Goal: Task Accomplishment & Management: Manage account settings

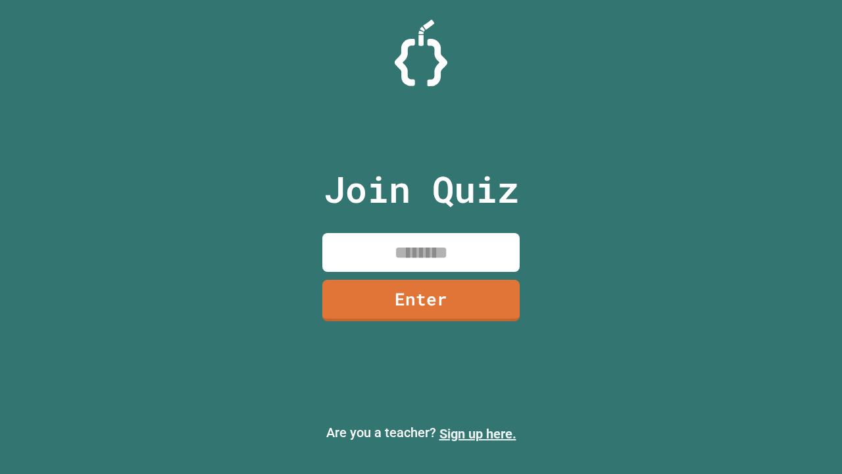
click at [478, 434] on link "Sign up here." at bounding box center [478, 434] width 77 height 16
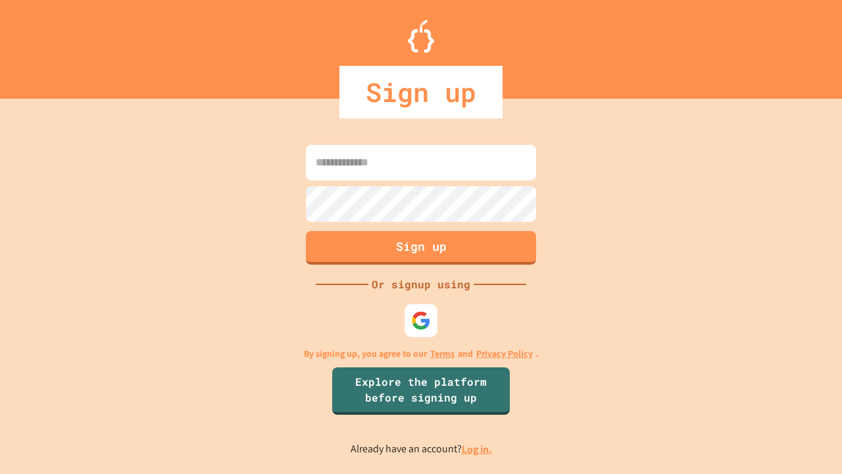
click at [478, 449] on link "Log in." at bounding box center [477, 449] width 30 height 14
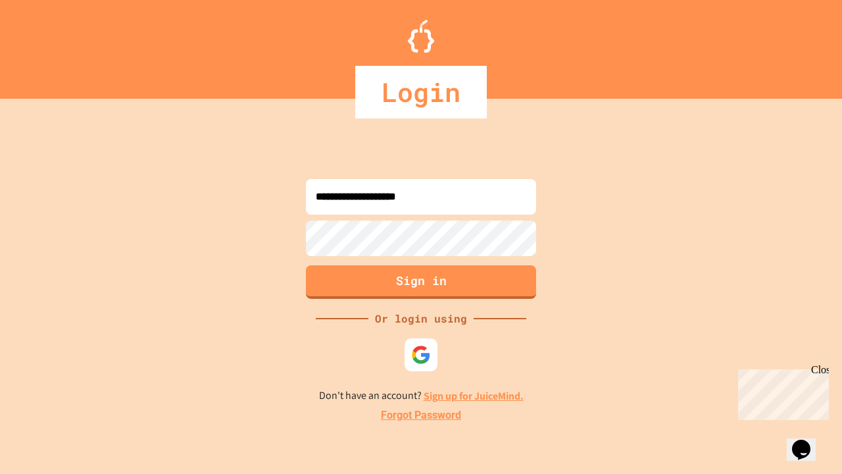
type input "**********"
